Goal: Find contact information: Find contact information

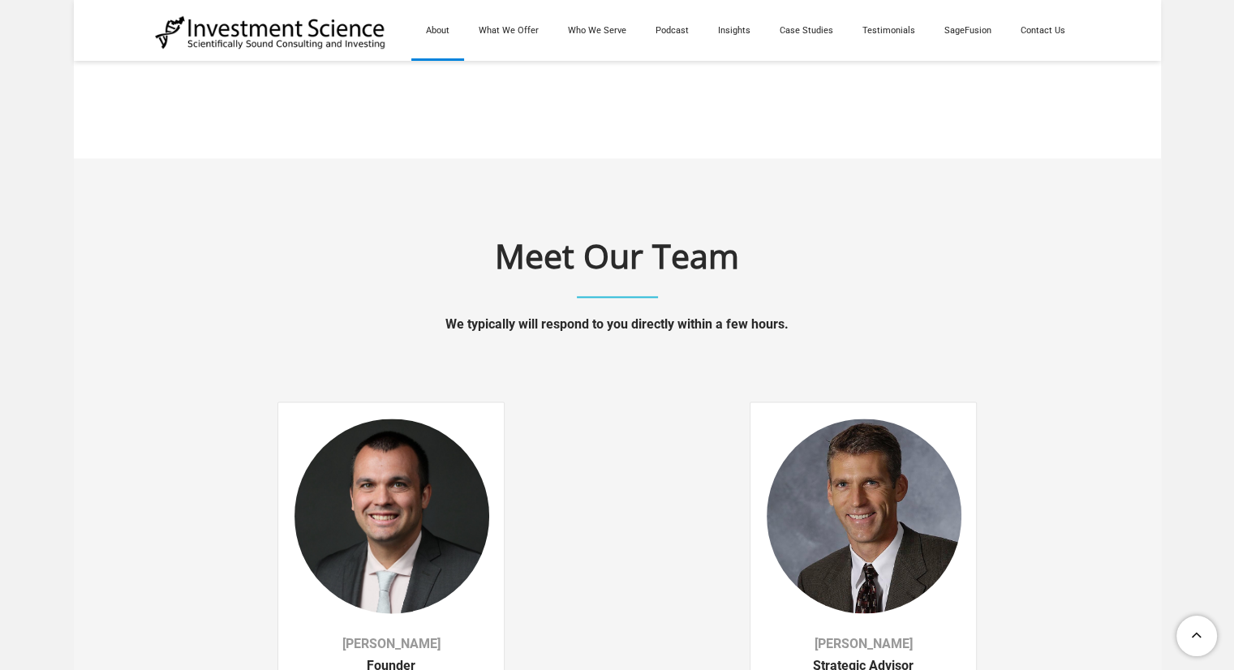
scroll to position [1680, 0]
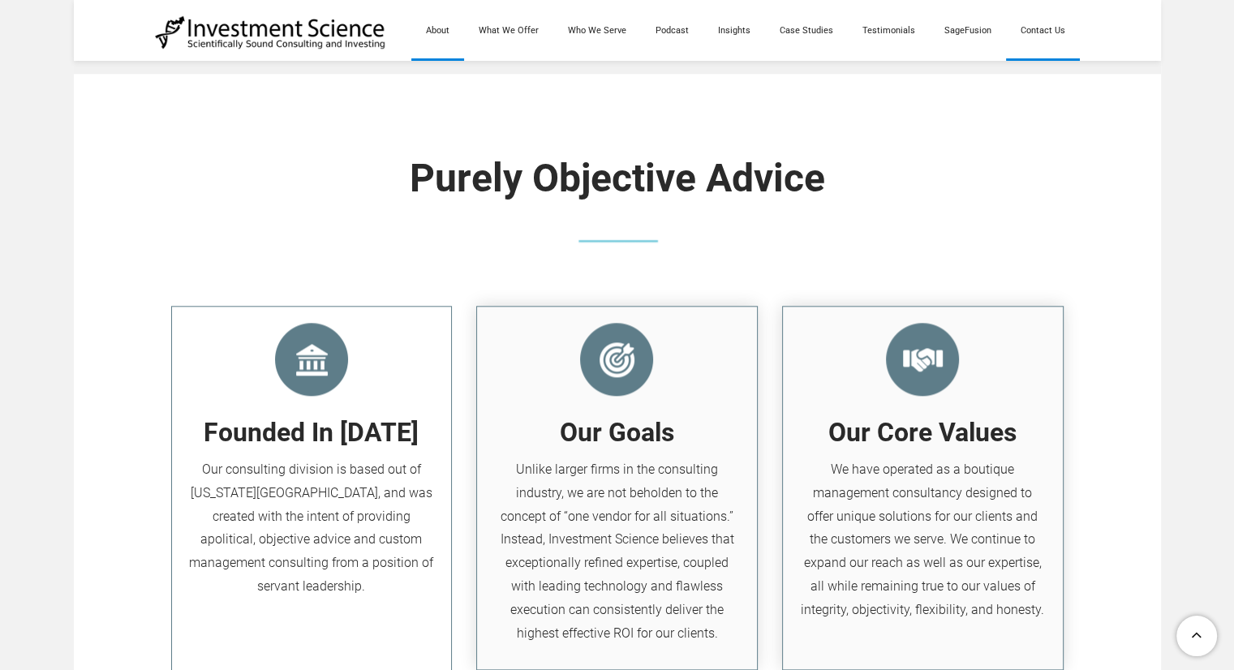
click at [1039, 32] on link "Contact Us" at bounding box center [1043, 30] width 74 height 61
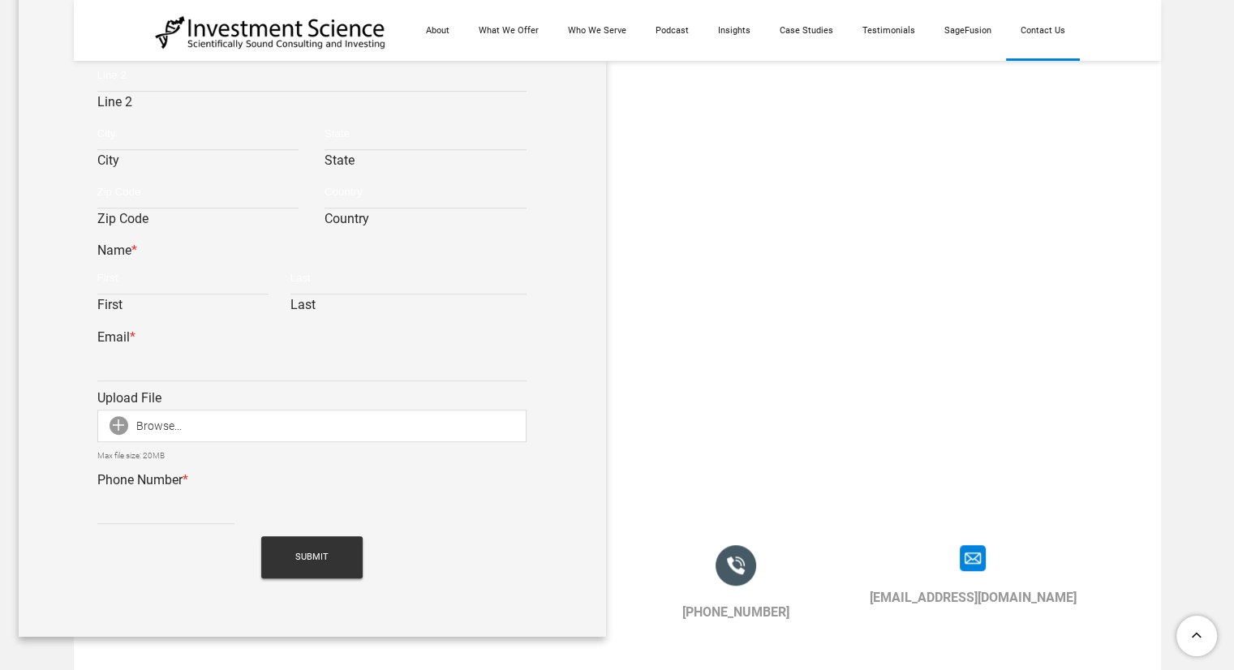
scroll to position [568, 0]
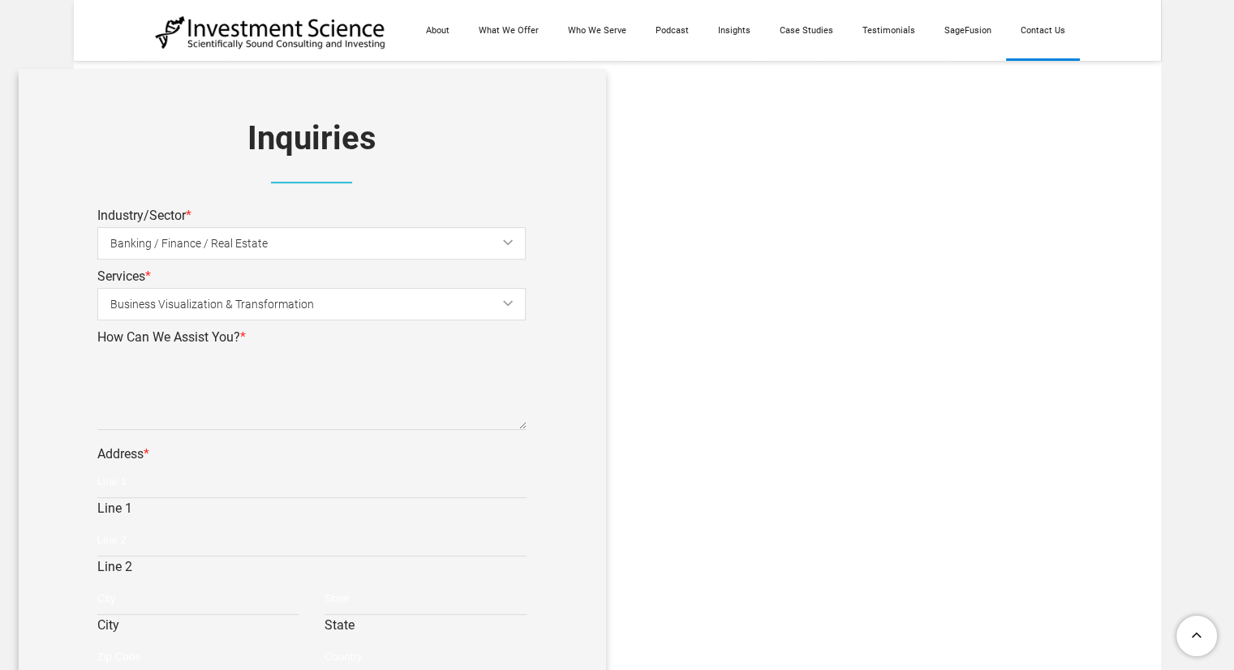
click at [506, 307] on span "Business Visualization & Transformation" at bounding box center [324, 304] width 428 height 36
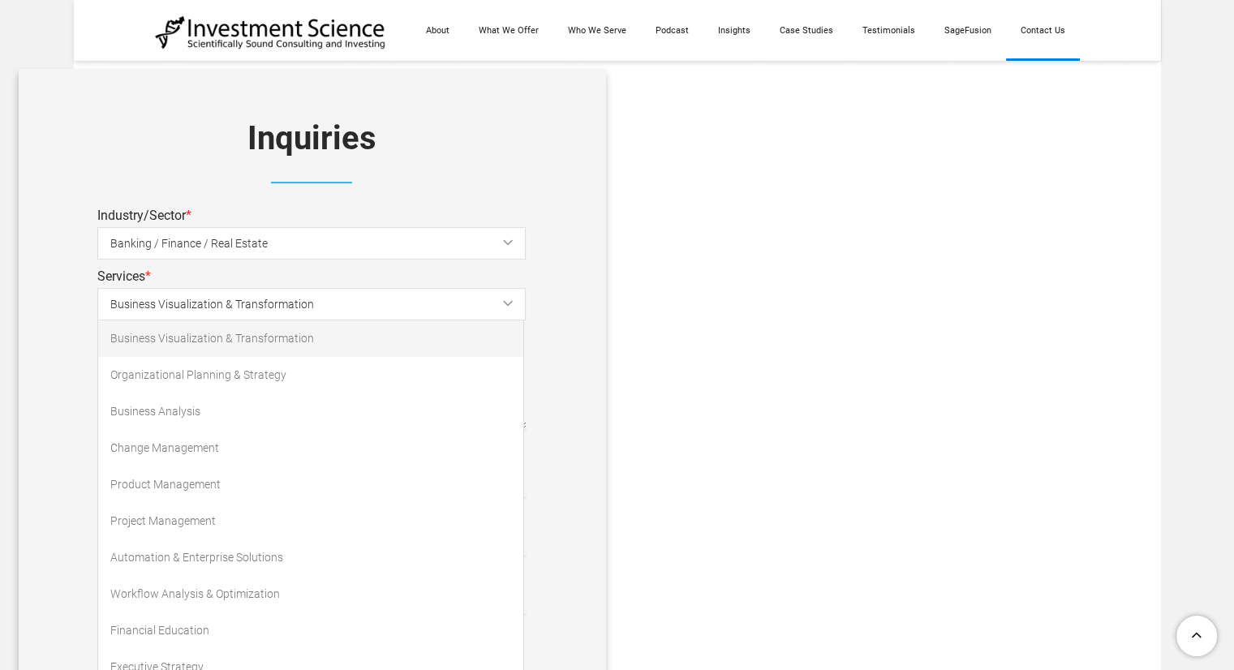
scroll to position [0, 0]
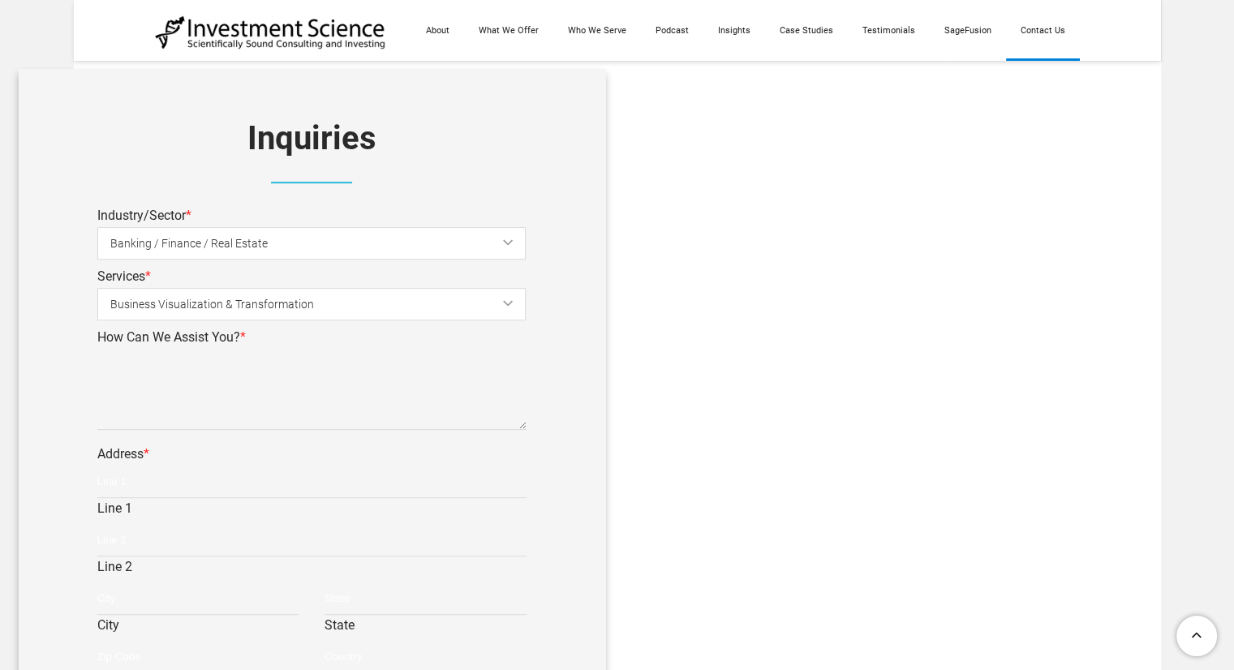
click at [604, 247] on td "Inquiries * Indicates required field Industry/Sector * Banking / Finance / Real…" at bounding box center [380, 646] width 474 height 910
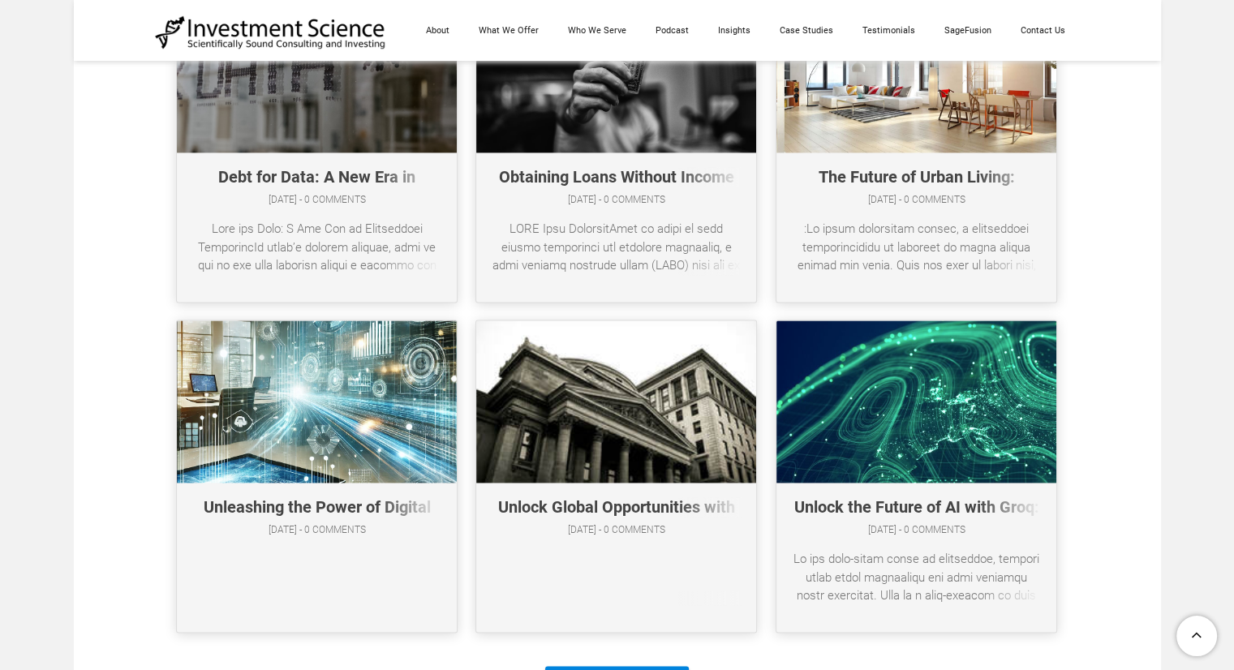
scroll to position [8609, 0]
